Goal: Find specific page/section: Find specific page/section

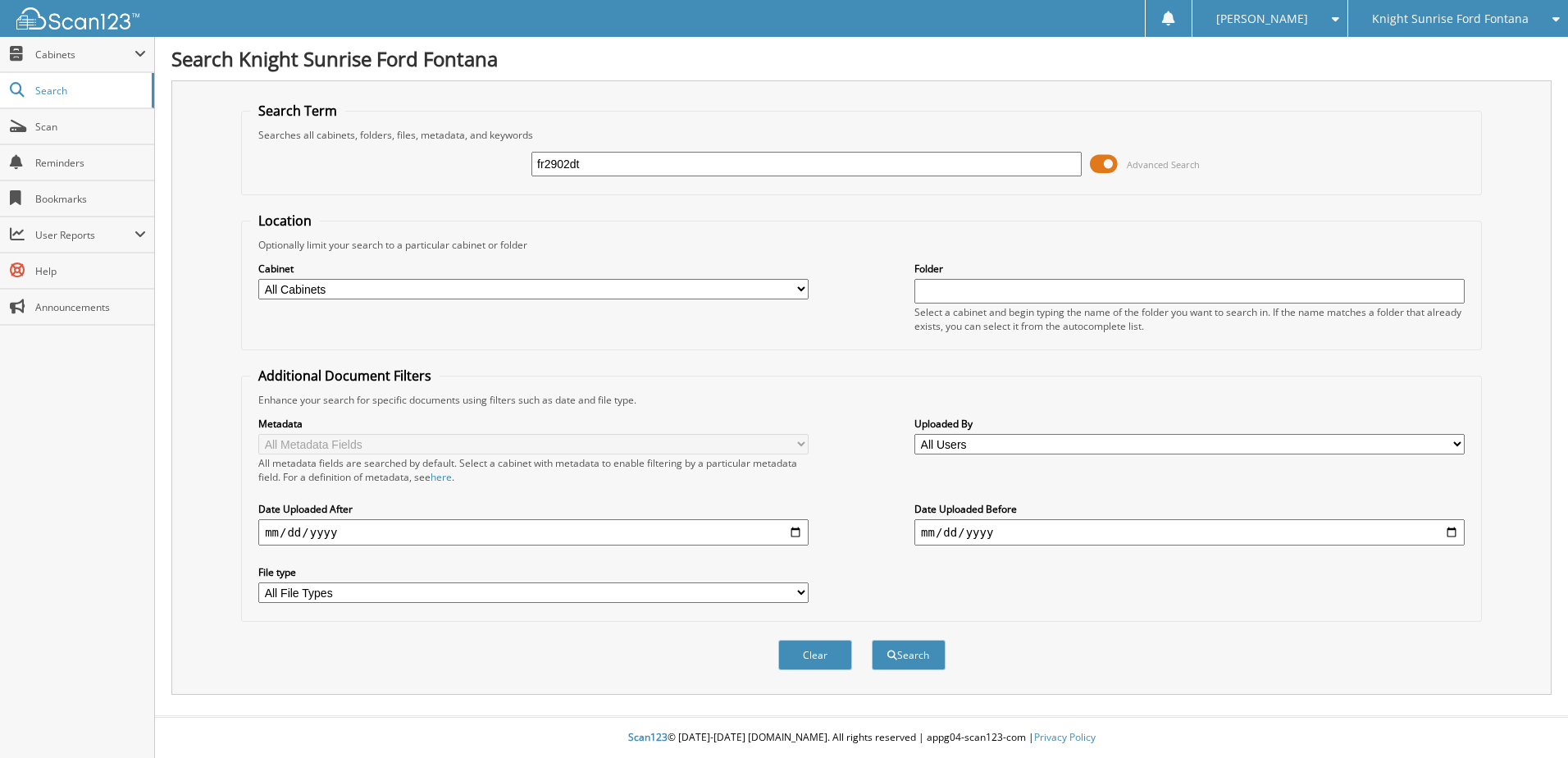
type input "fr2902dt"
click at [871, 640] on button "Search" at bounding box center [908, 655] width 74 height 30
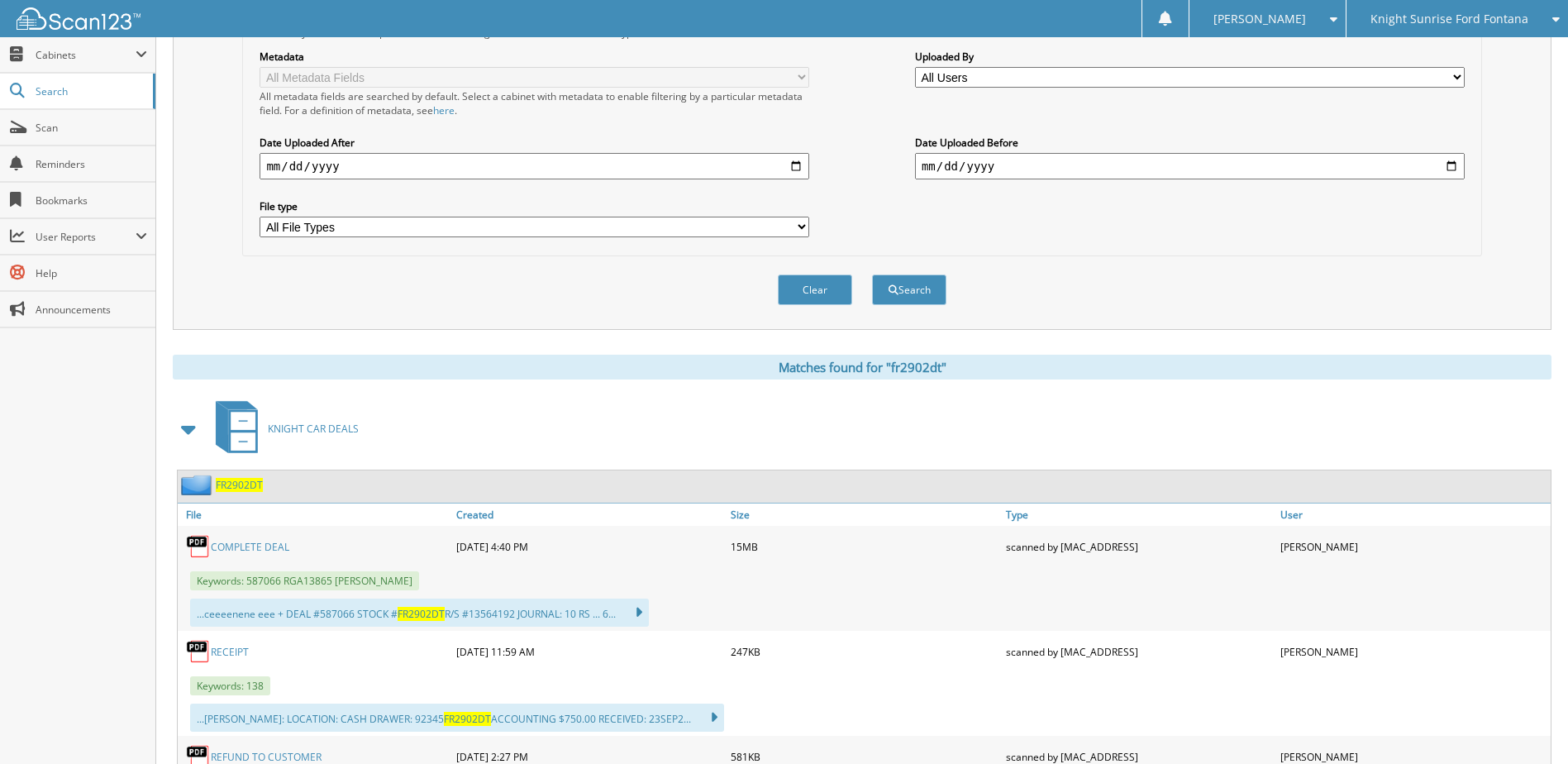
scroll to position [413, 0]
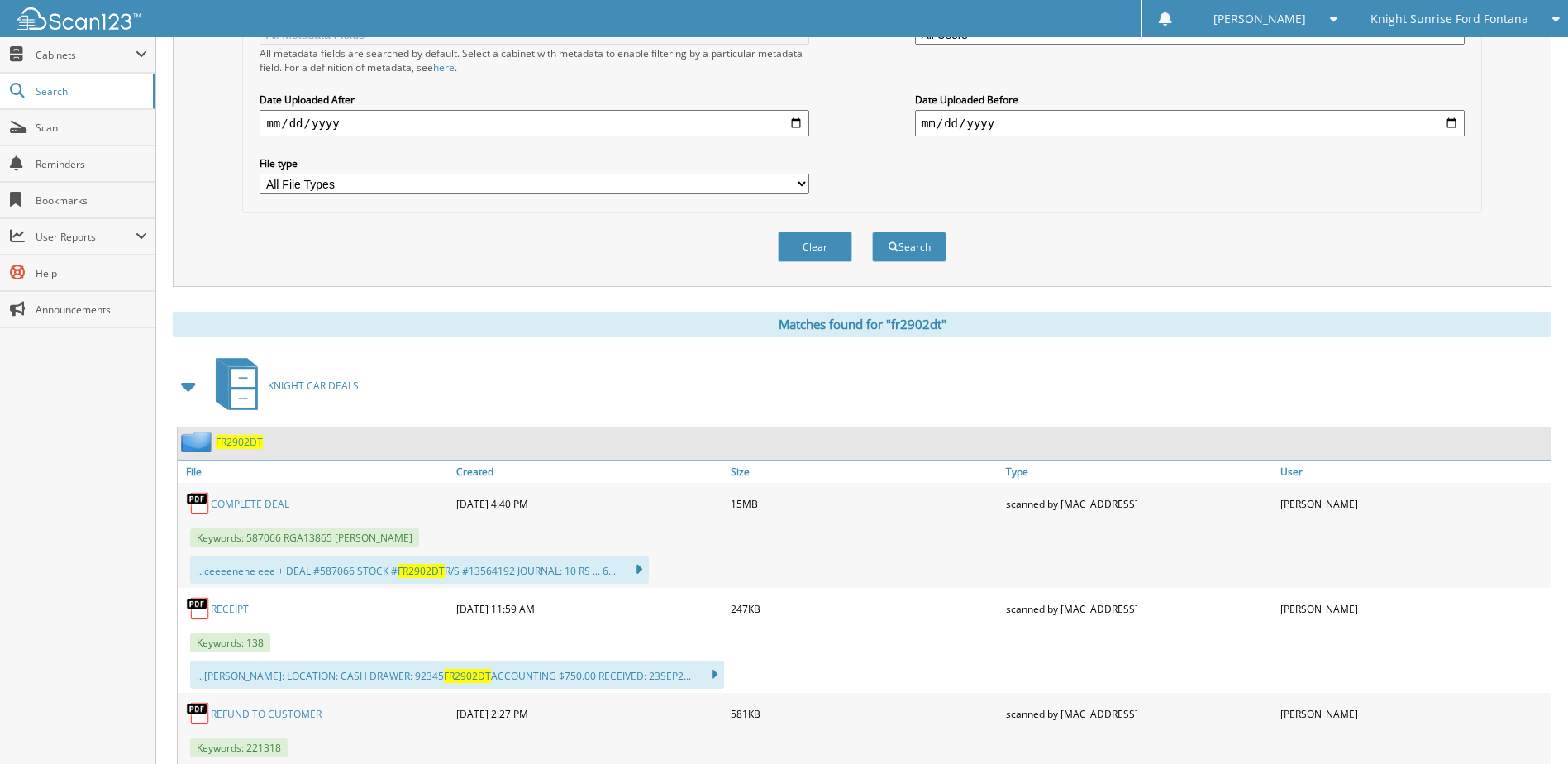
click at [242, 511] on link "COMPLETE DEAL" at bounding box center [250, 503] width 79 height 14
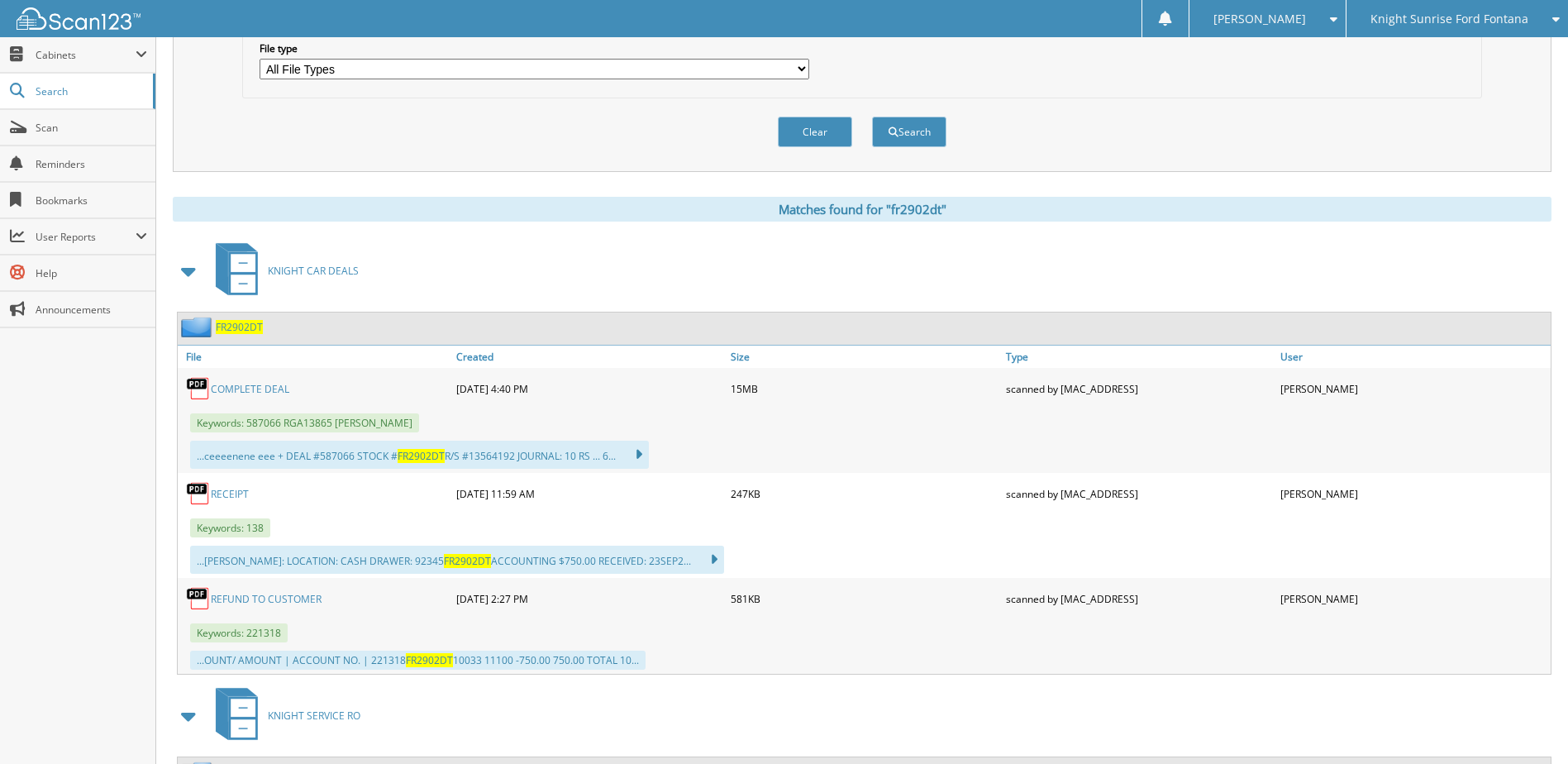
scroll to position [579, 0]
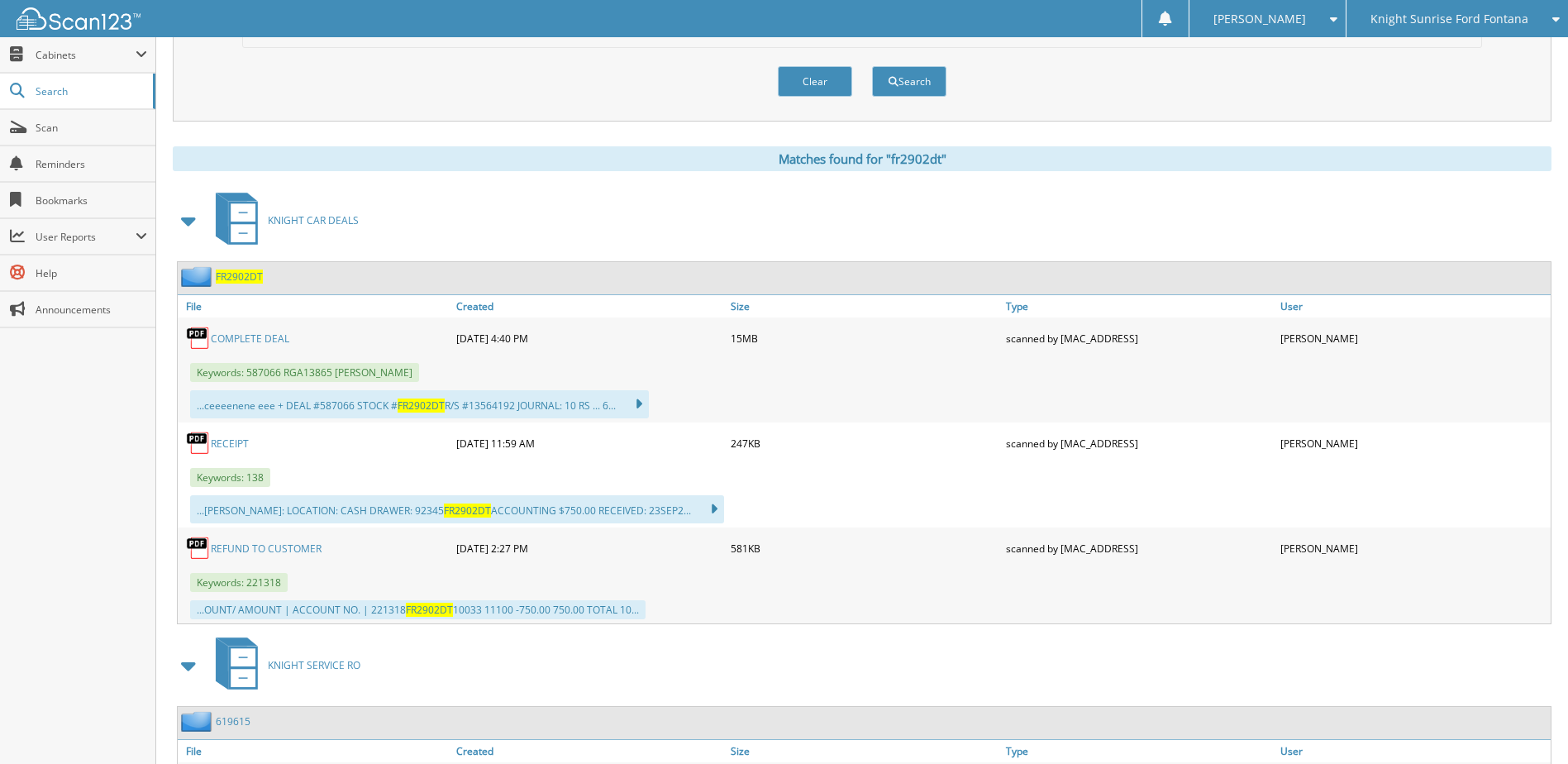
click at [228, 278] on span "FR2902DT" at bounding box center [239, 276] width 47 height 14
